Goal: Task Accomplishment & Management: Complete application form

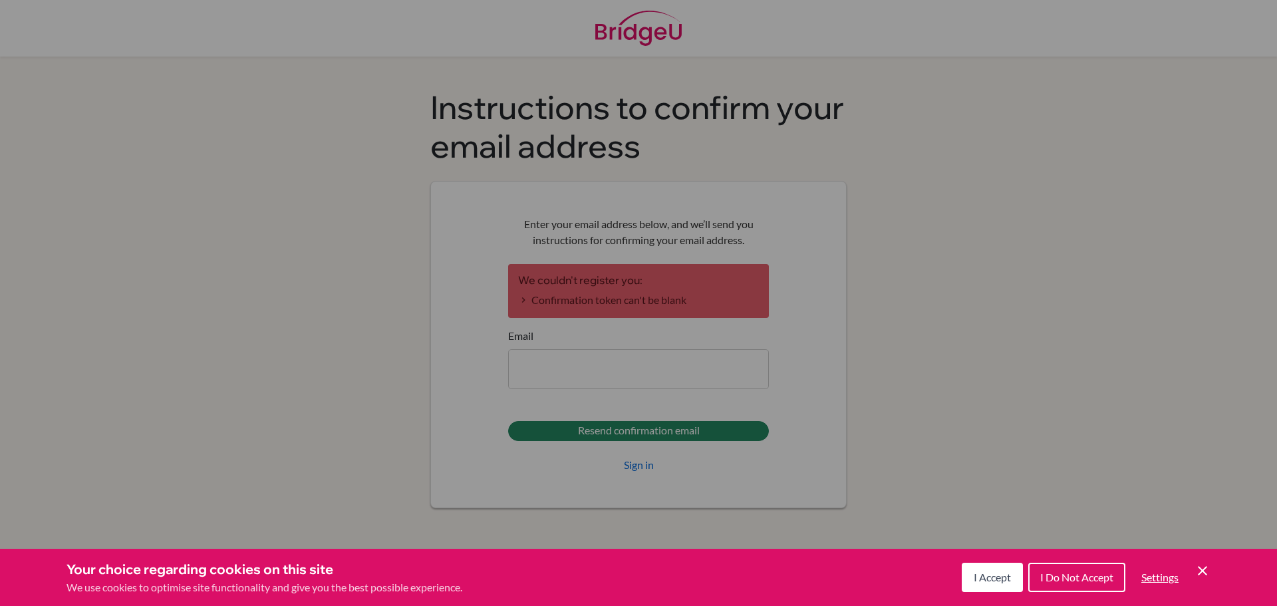
click at [722, 367] on div "Cookie Preferences" at bounding box center [638, 303] width 1277 height 606
click at [723, 367] on div "Cookie Preferences" at bounding box center [638, 303] width 1277 height 606
click at [1011, 563] on button "I Accept" at bounding box center [992, 577] width 61 height 29
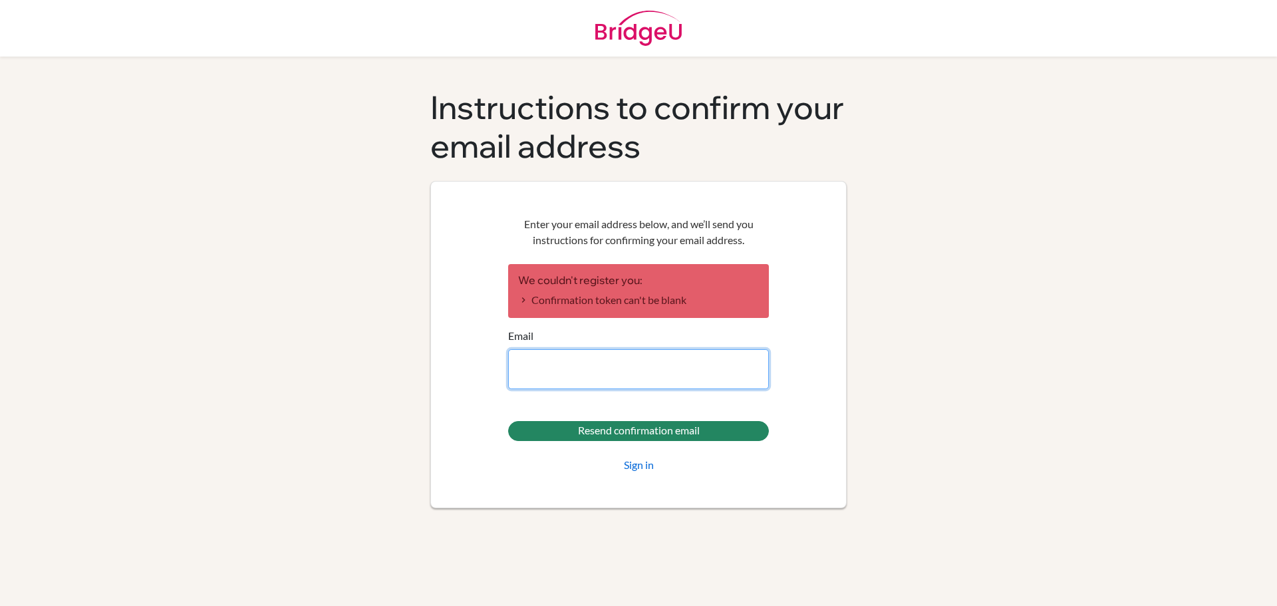
click at [646, 363] on input "Email" at bounding box center [638, 369] width 261 height 40
type input "s0320@akmis.net"
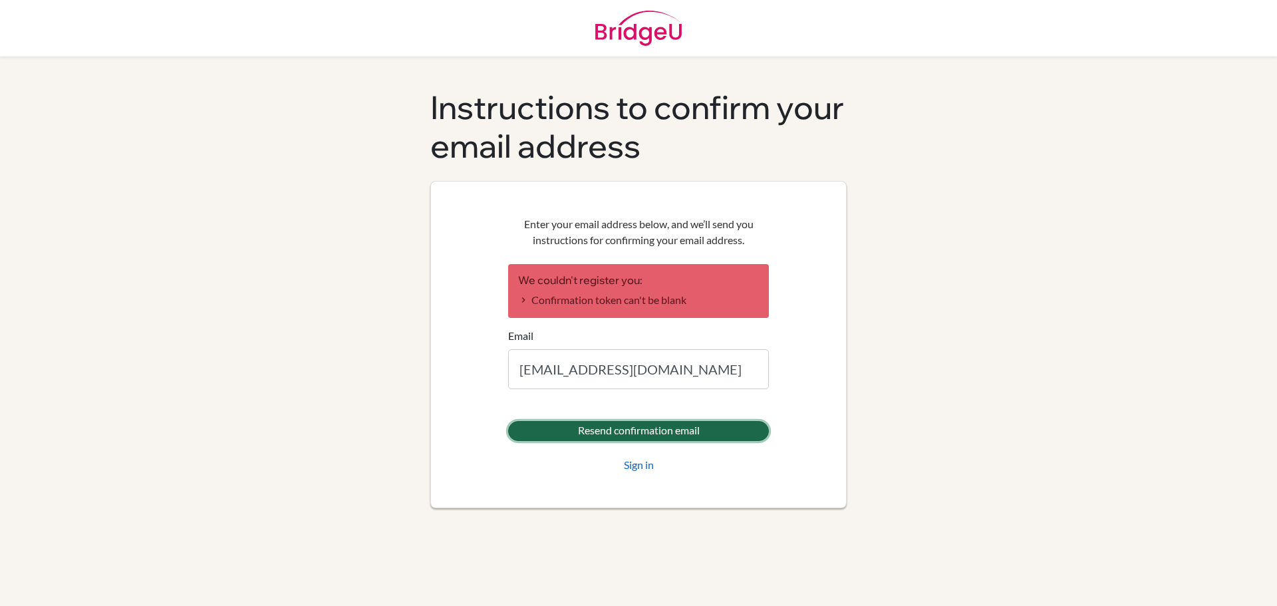
click at [639, 428] on input "Resend confirmation email" at bounding box center [638, 431] width 261 height 20
